Goal: Information Seeking & Learning: Learn about a topic

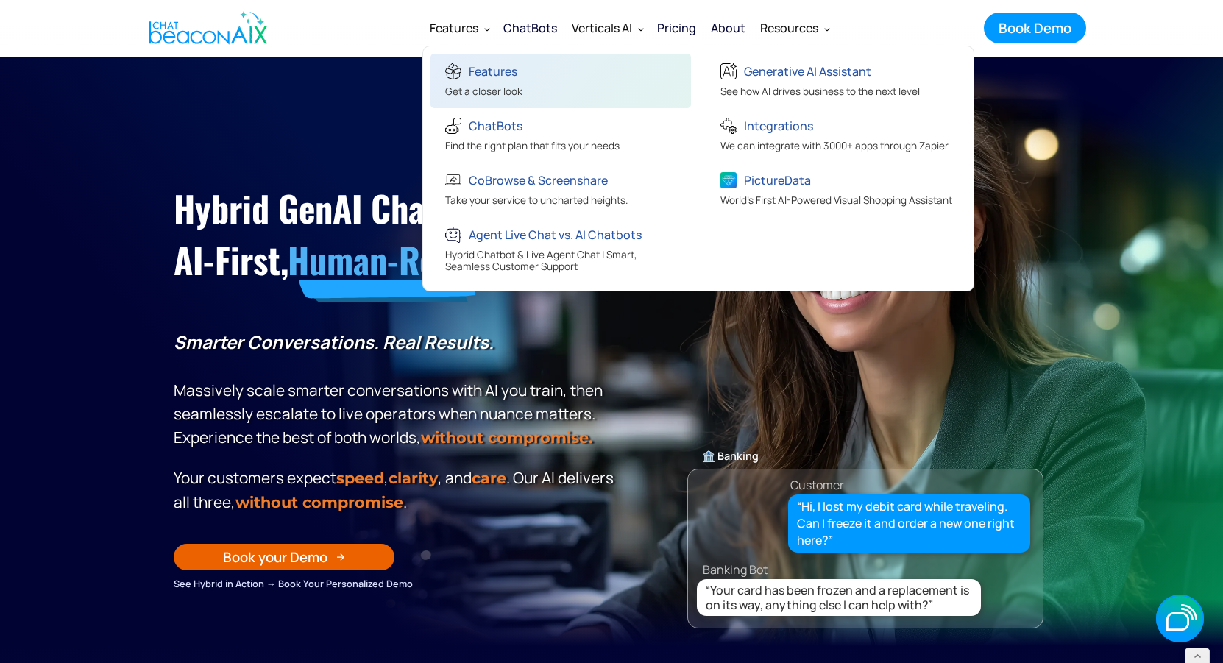
click at [497, 82] on div "Features" at bounding box center [483, 73] width 77 height 24
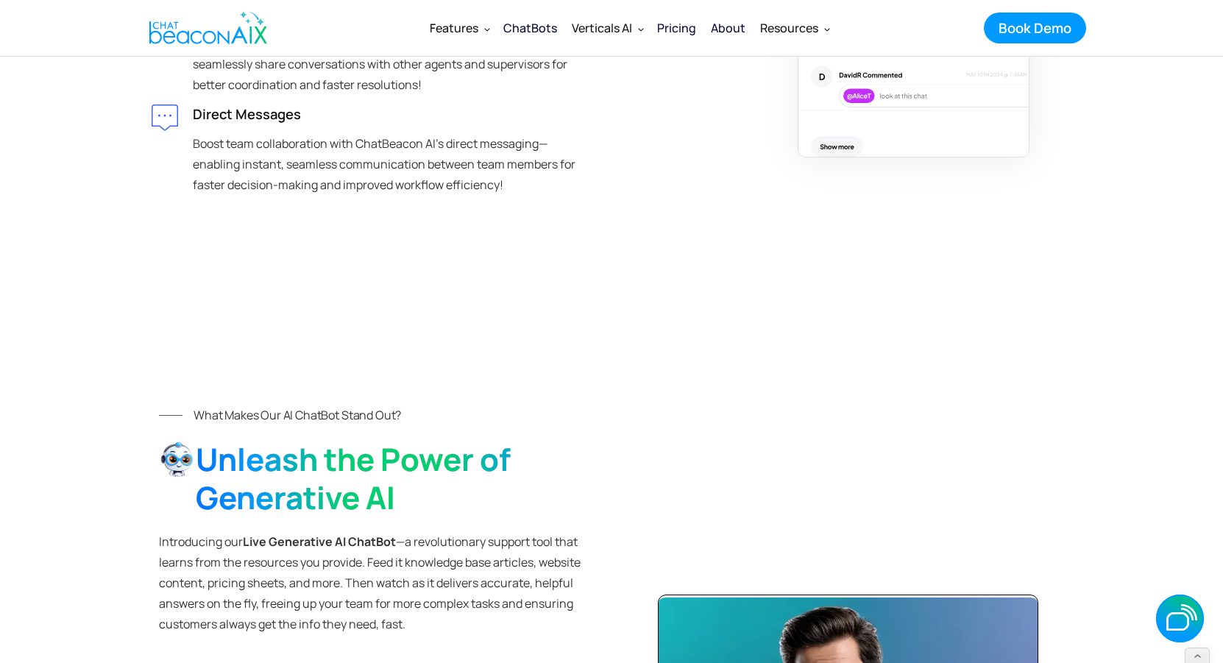
scroll to position [804, 0]
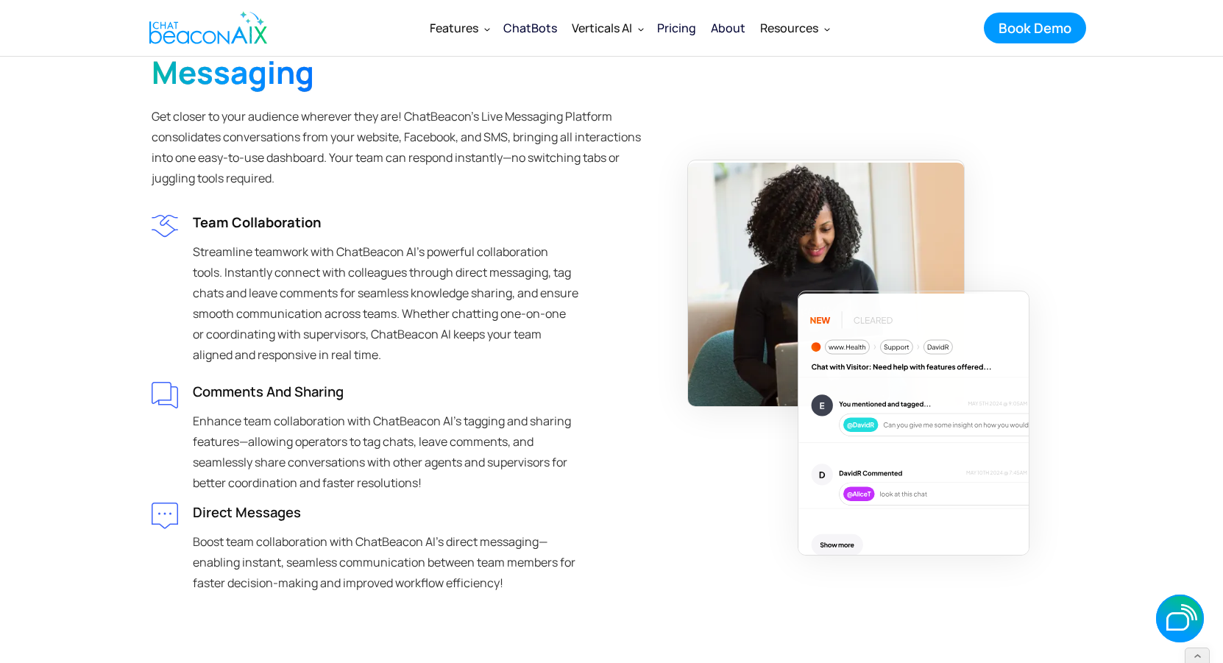
click at [234, 23] on img "home" at bounding box center [208, 28] width 118 height 44
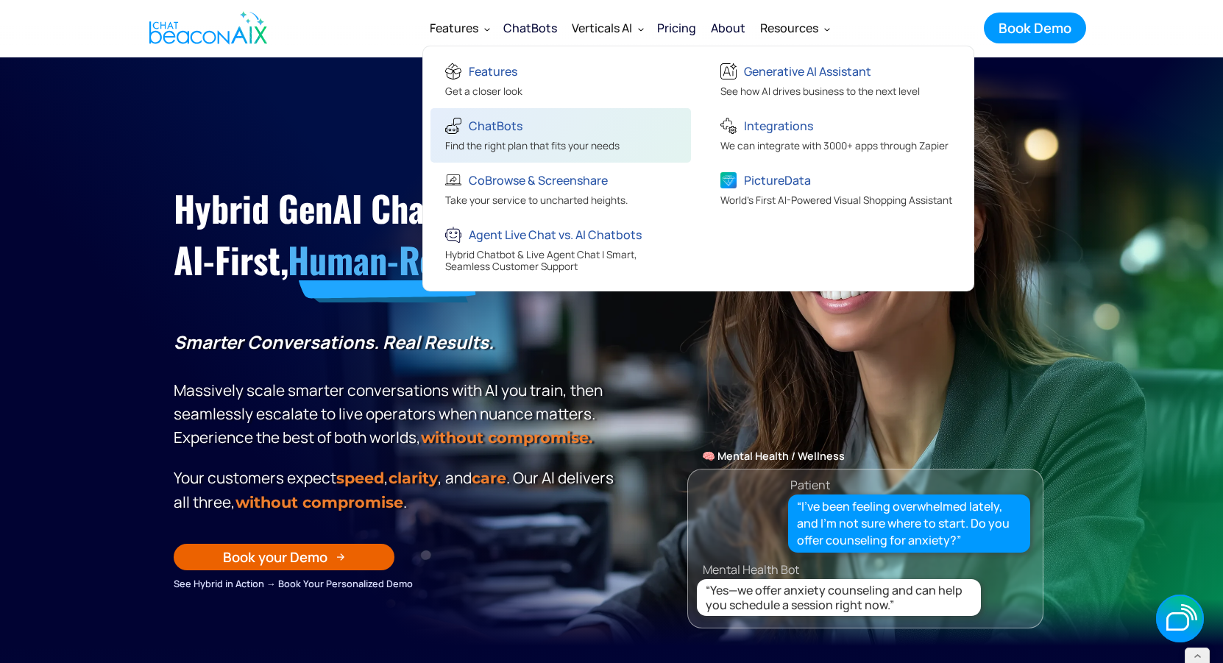
click at [522, 130] on div "ChatBots" at bounding box center [532, 128] width 174 height 24
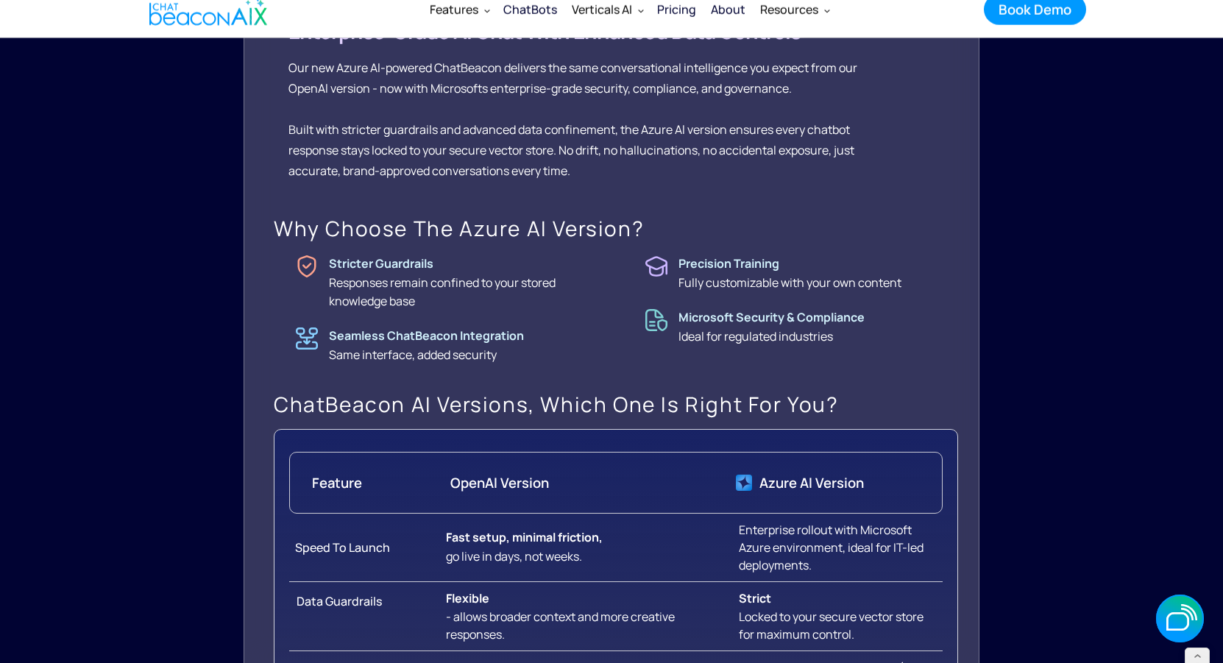
scroll to position [1370, 0]
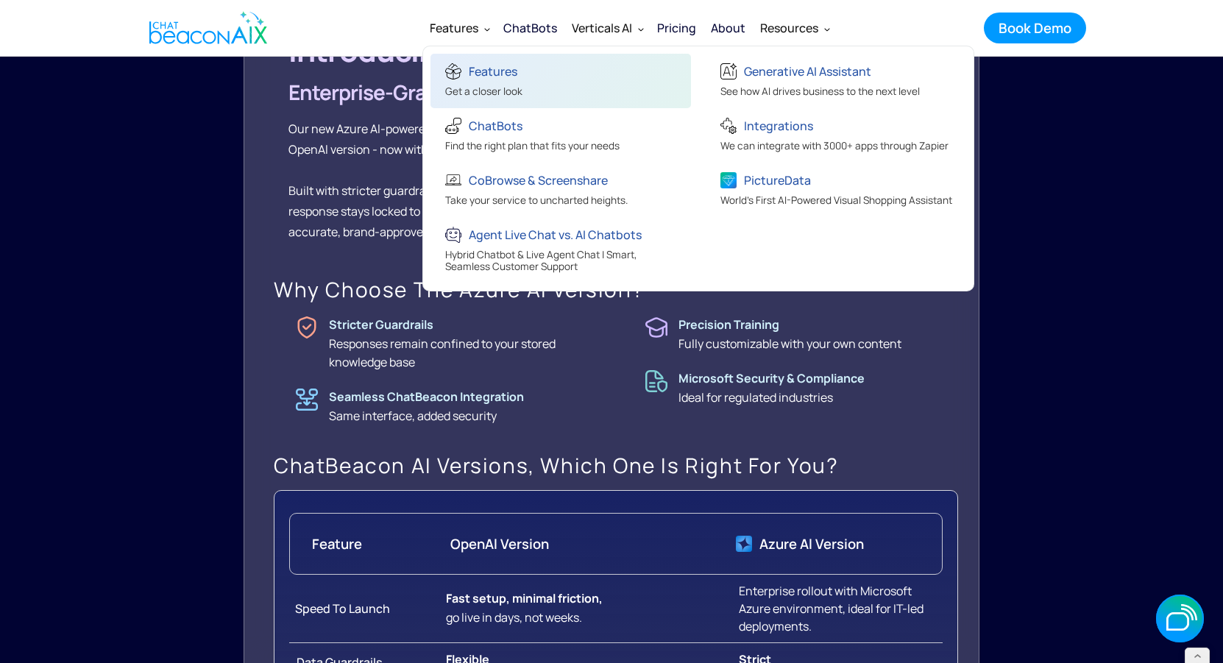
click at [463, 73] on div "Features" at bounding box center [483, 73] width 77 height 24
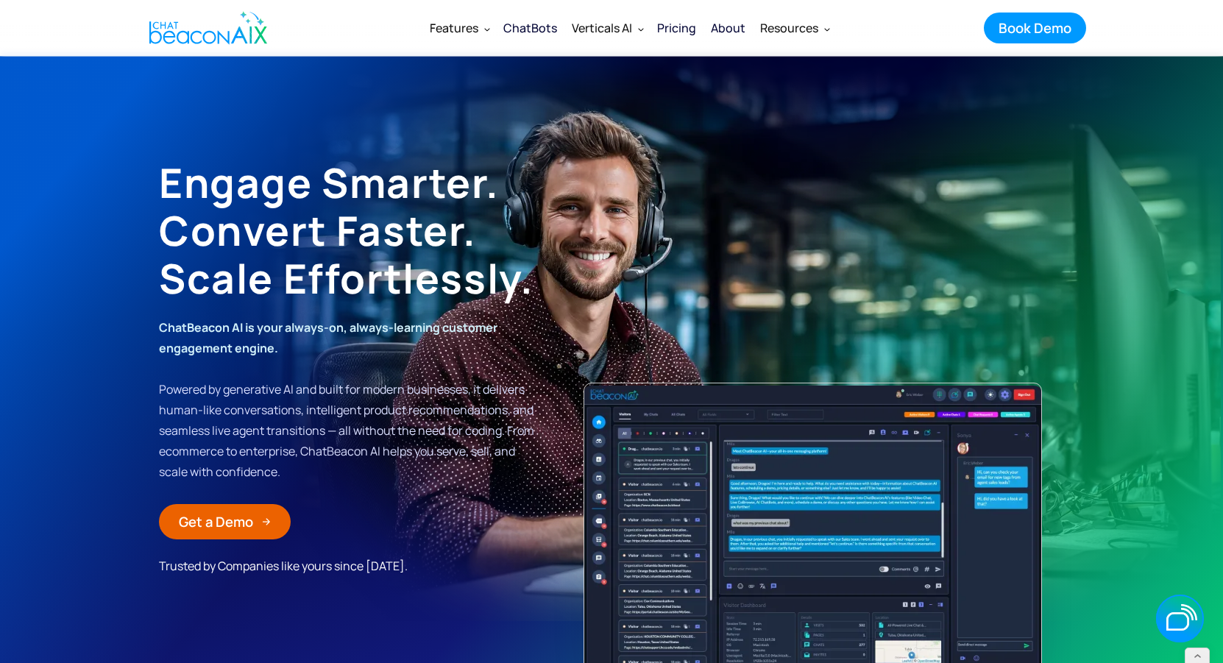
click at [548, 40] on link "ChatBots" at bounding box center [530, 28] width 68 height 38
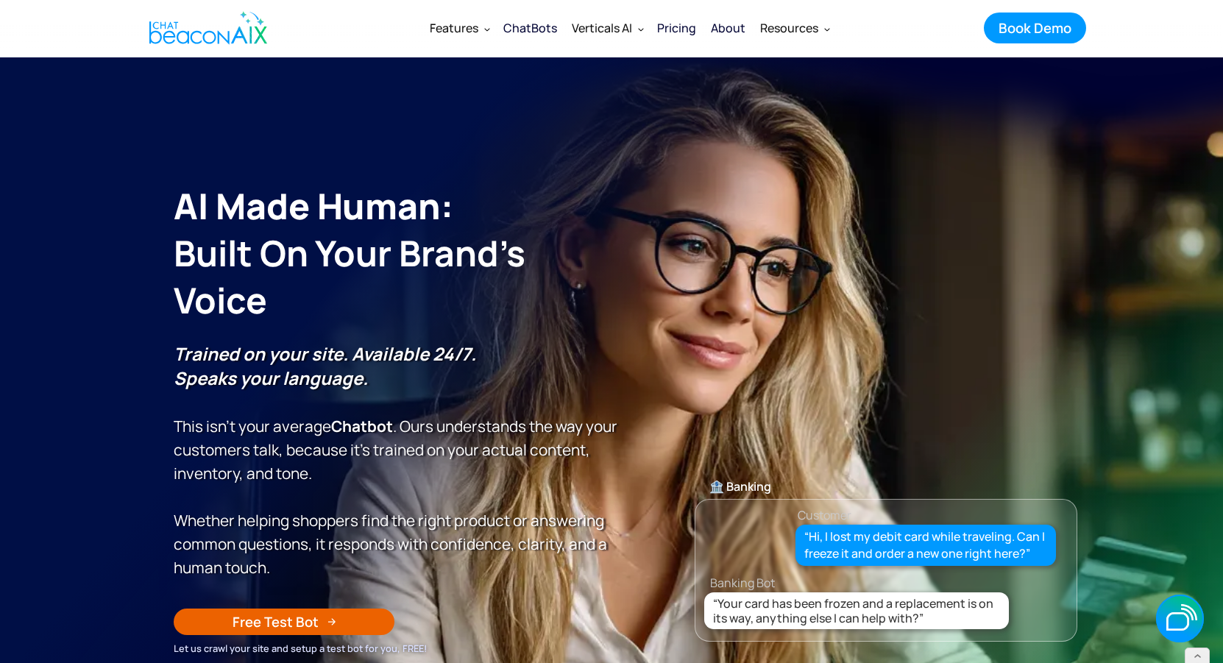
click at [199, 25] on img "home" at bounding box center [208, 28] width 118 height 44
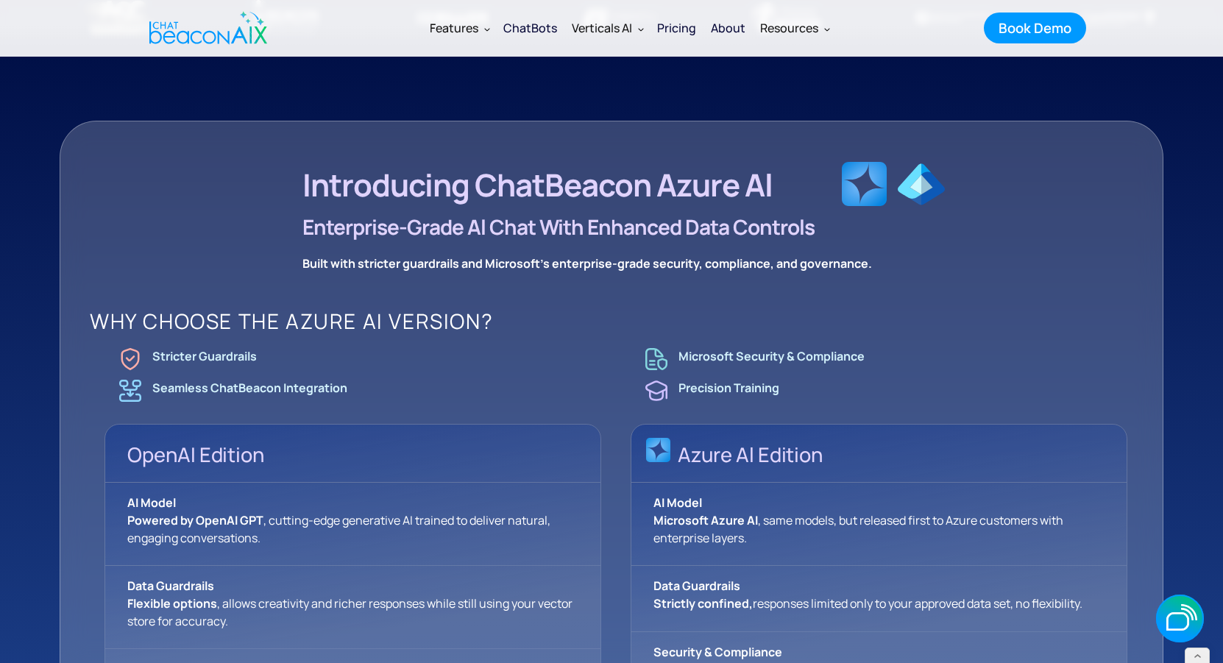
scroll to position [872, 0]
